Goal: Information Seeking & Learning: Learn about a topic

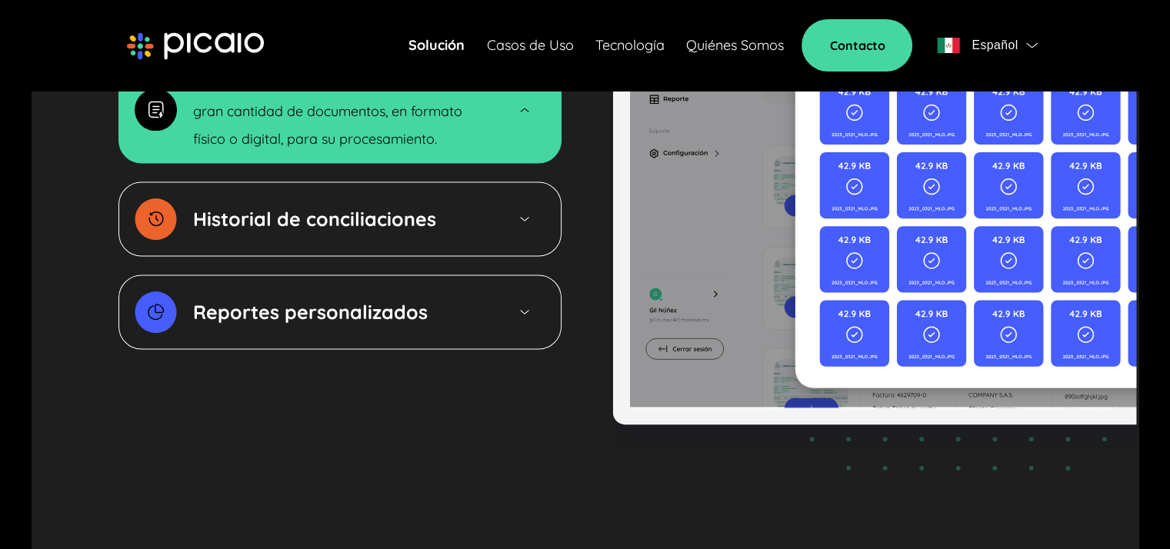
scroll to position [2538, 0]
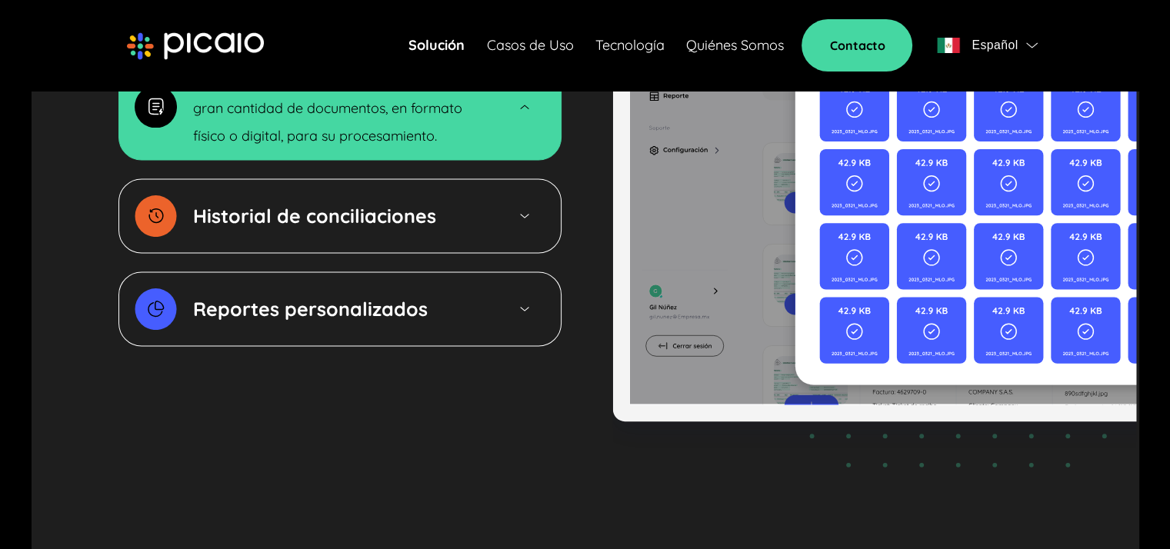
drag, startPoint x: 527, startPoint y: 165, endPoint x: 517, endPoint y: 167, distance: 10.3
click at [526, 209] on img at bounding box center [525, 215] width 14 height 13
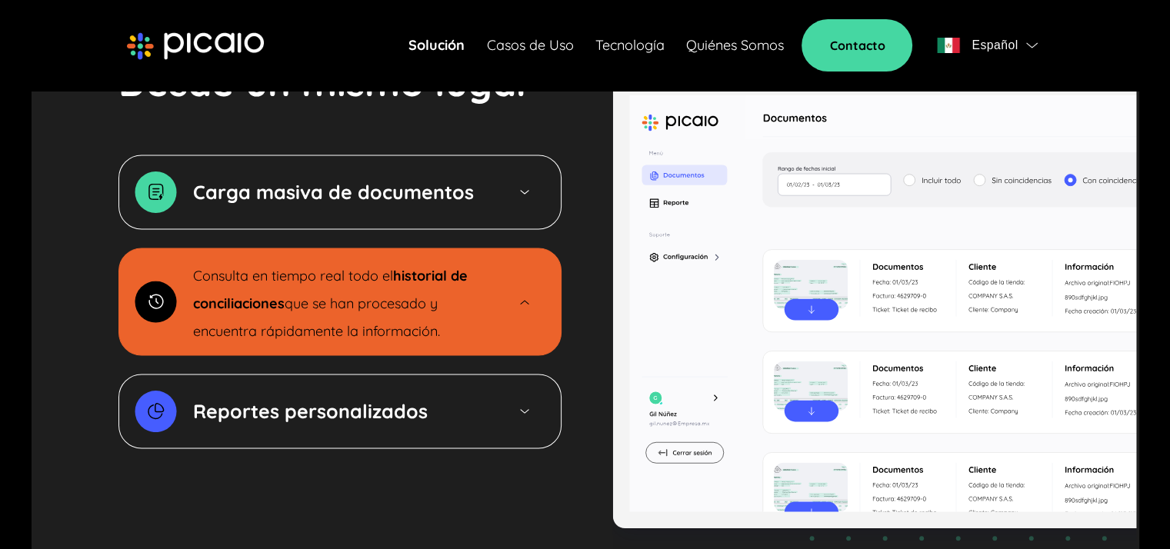
scroll to position [2461, 0]
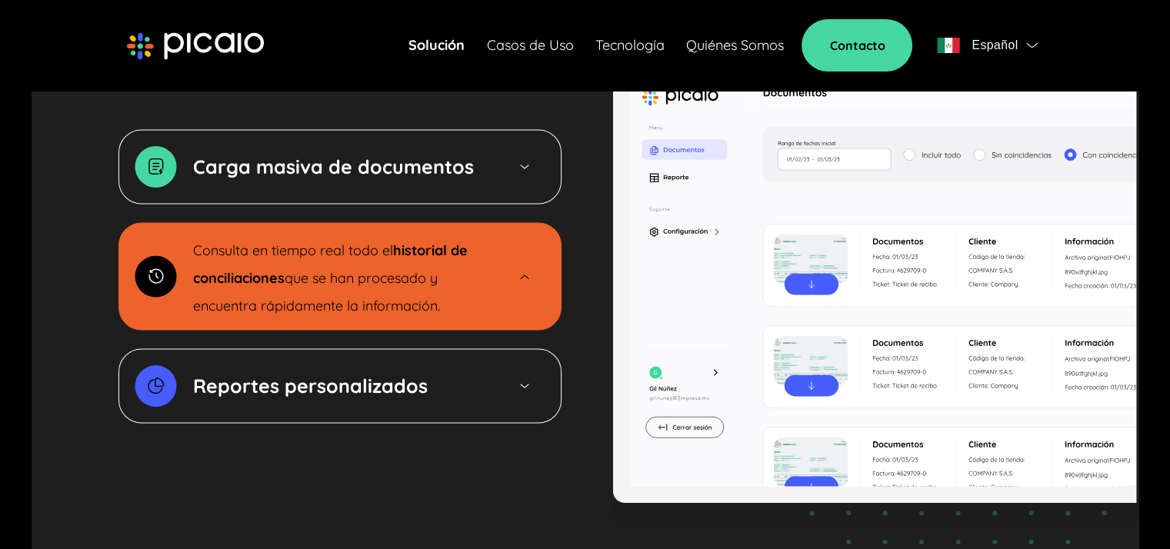
click at [437, 372] on div "Reportes personalizados" at bounding box center [341, 386] width 296 height 28
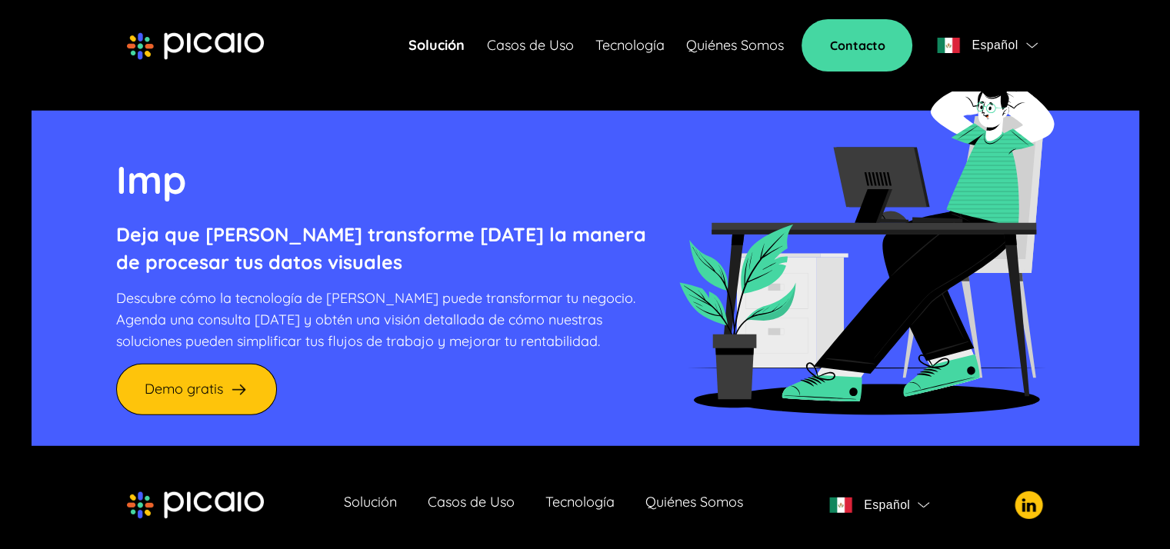
scroll to position [4237, 0]
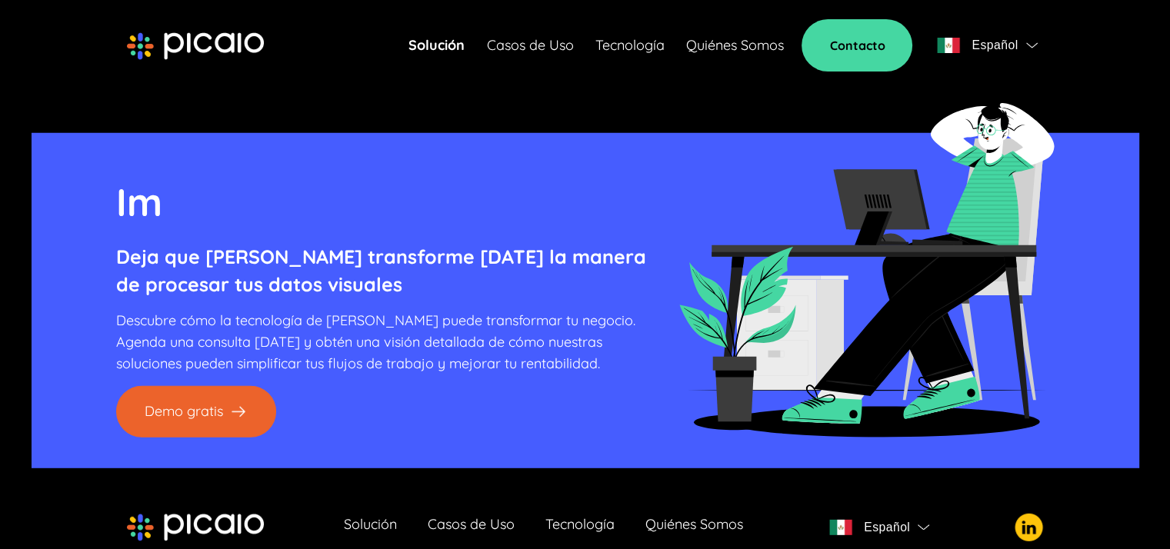
click at [200, 386] on link "Demo gratis" at bounding box center [196, 412] width 160 height 52
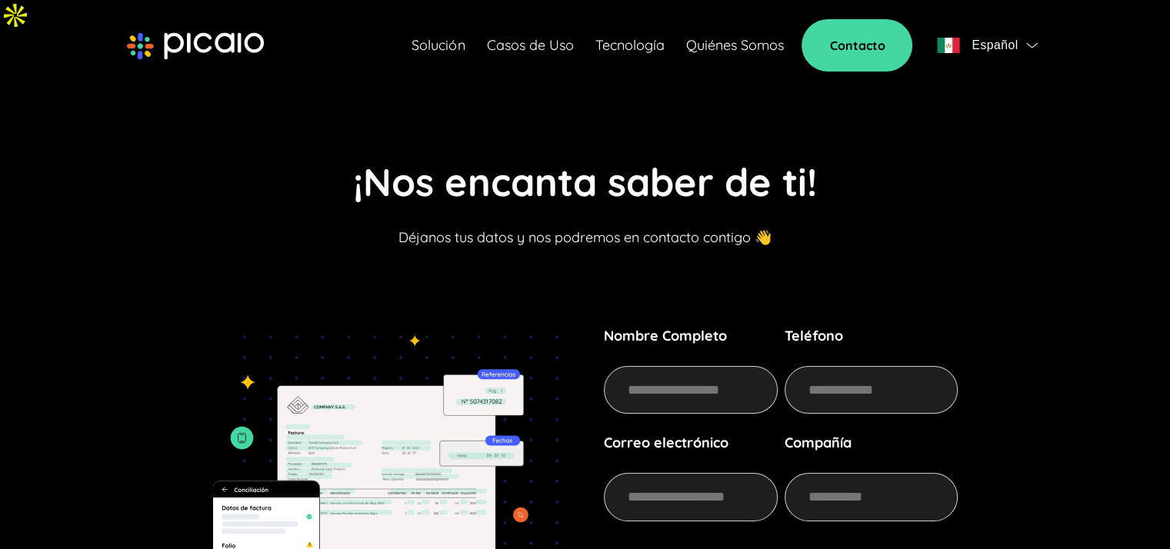
click at [735, 47] on link "Quiénes Somos" at bounding box center [734, 46] width 98 height 22
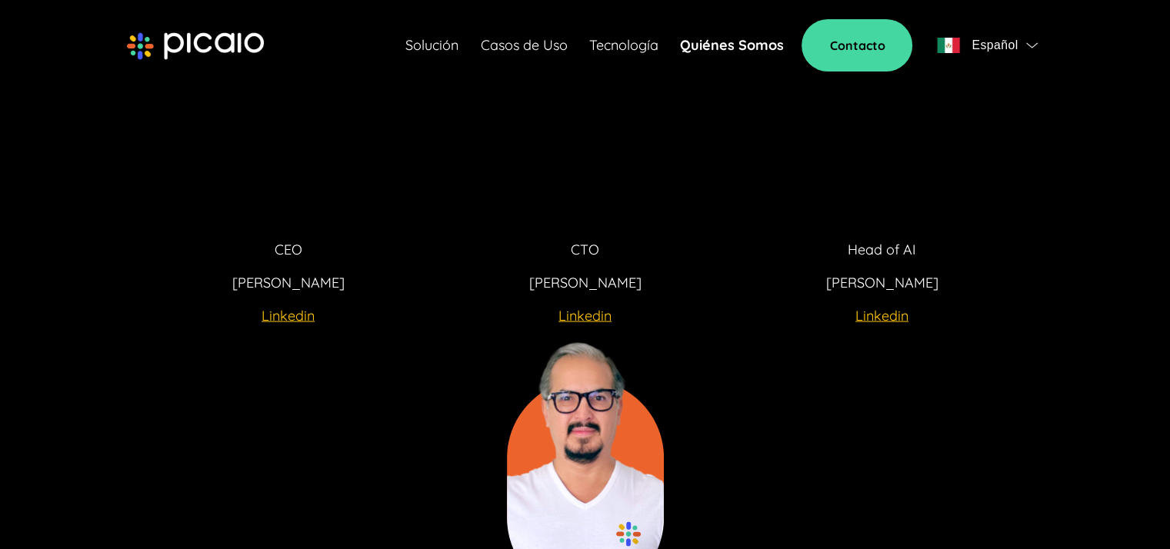
scroll to position [2923, 0]
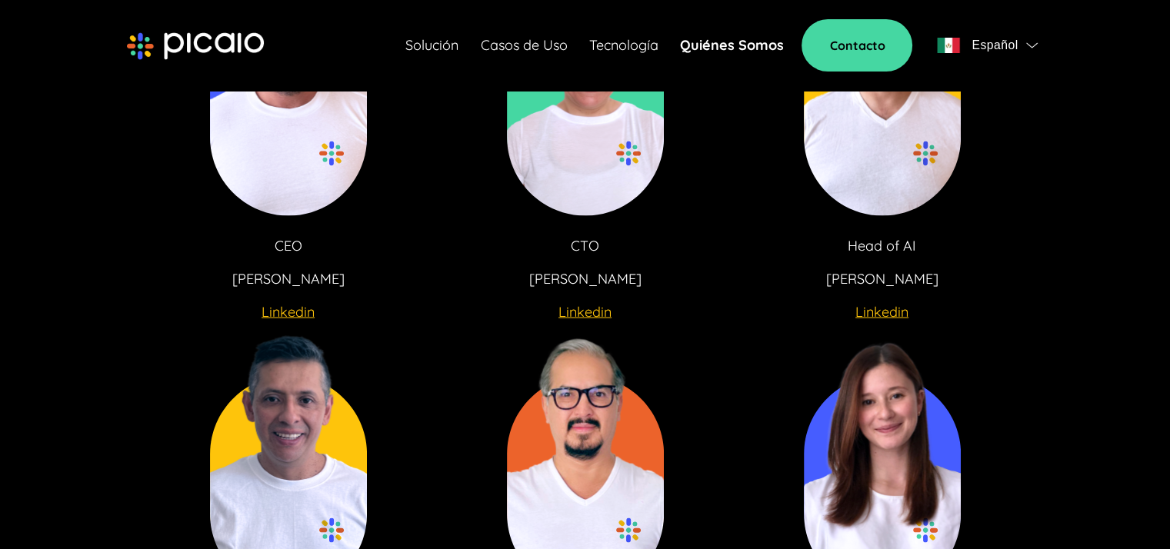
click at [282, 302] on u "Linkedin" at bounding box center [287, 311] width 53 height 18
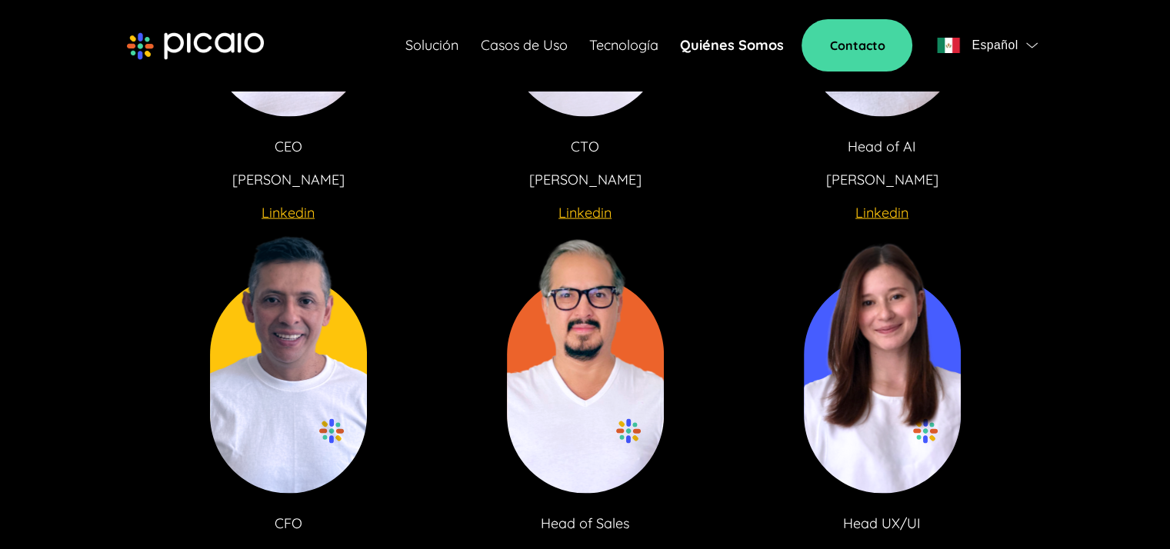
scroll to position [3076, 0]
